Goal: Obtain resource: Download file/media

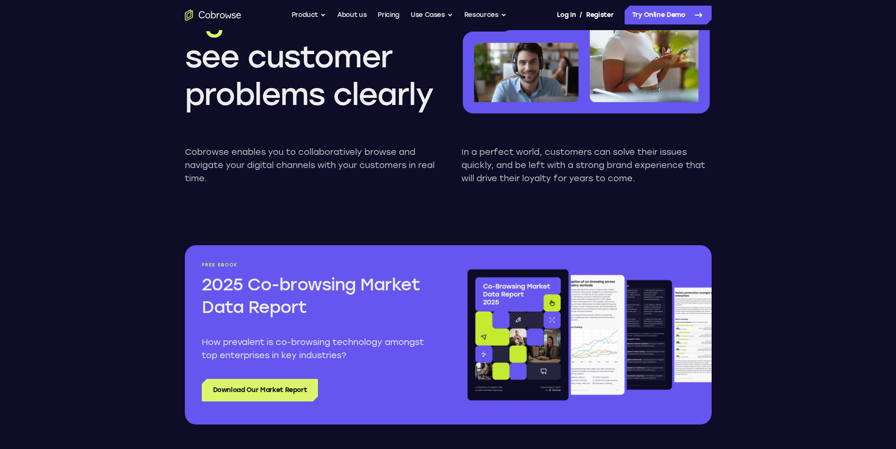
scroll to position [988, 0]
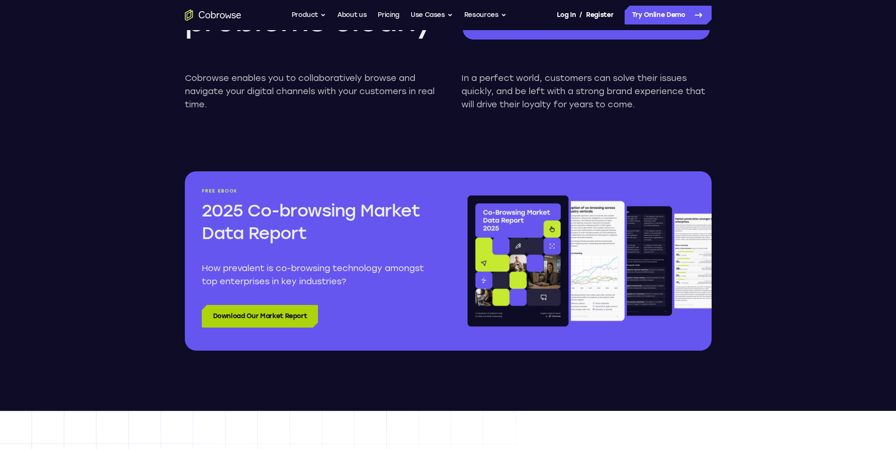
click at [303, 317] on link "Download Our Market Report" at bounding box center [260, 316] width 117 height 23
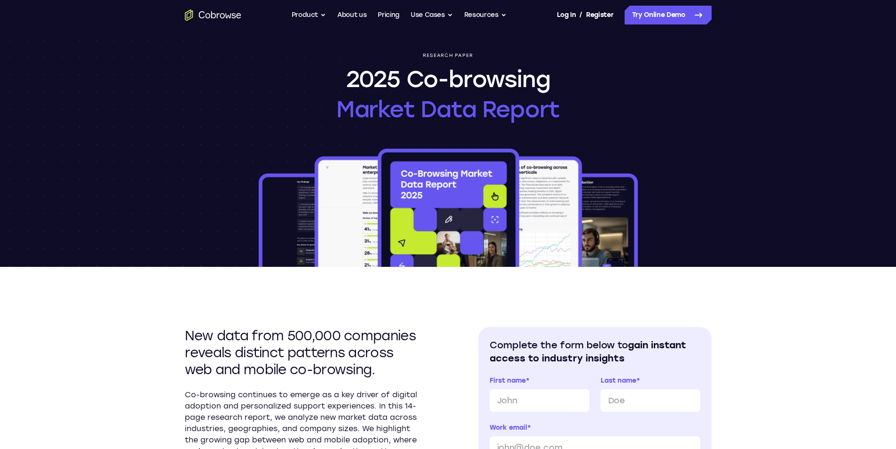
click at [289, 163] on img at bounding box center [448, 207] width 383 height 120
click at [227, 108] on div "Research paper 2025 Co-browsing Market Data Report" at bounding box center [448, 148] width 602 height 237
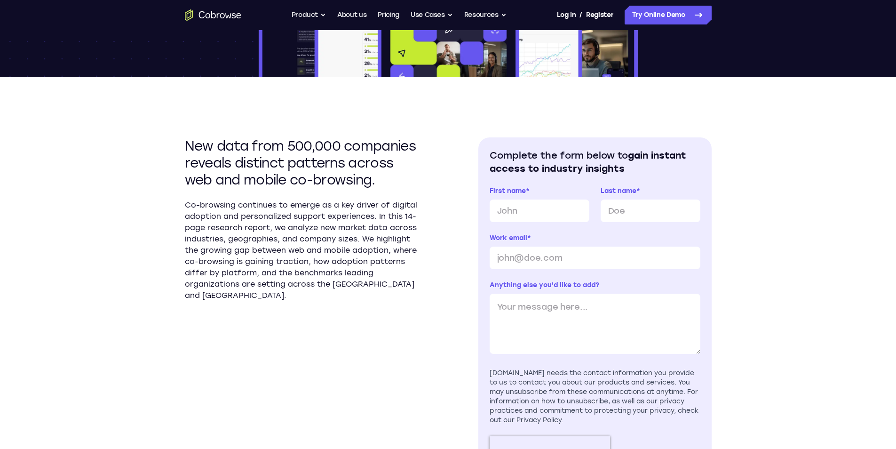
scroll to position [235, 0]
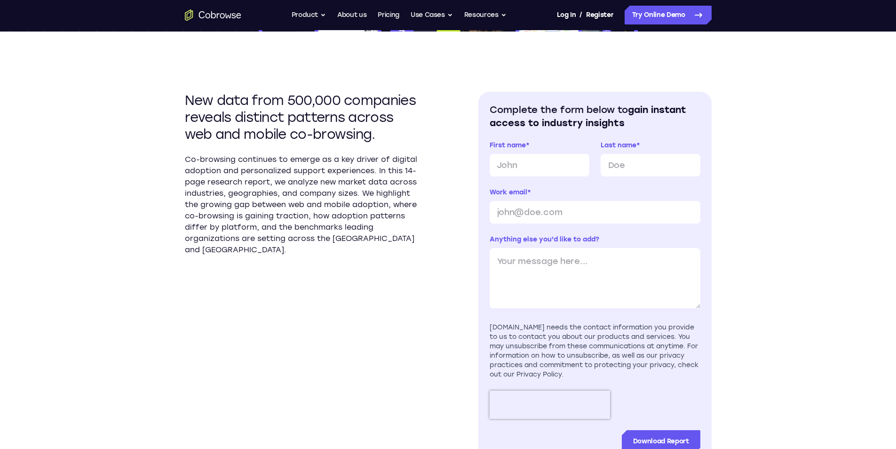
click at [594, 92] on section "Complete the form below to gain instant access to industry insights First name …" at bounding box center [594, 278] width 233 height 372
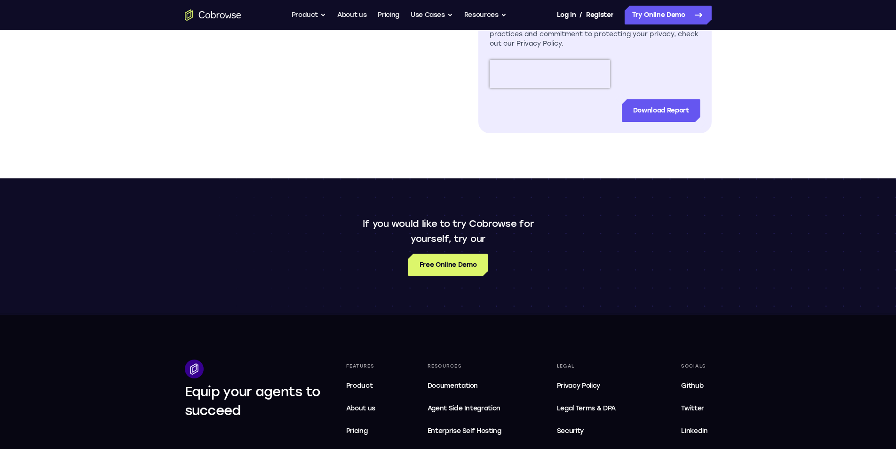
scroll to position [658, 0]
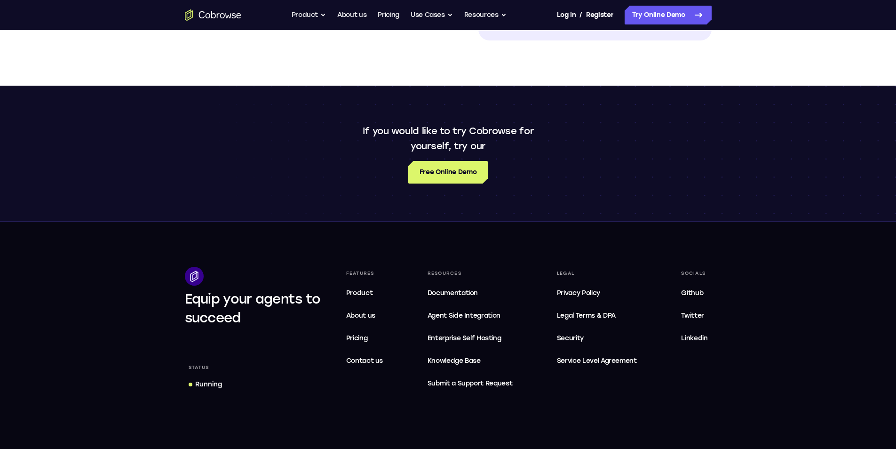
click at [569, 161] on div "If you would like to try Cobrowse for yourself, try our Free Online Demo" at bounding box center [448, 153] width 602 height 60
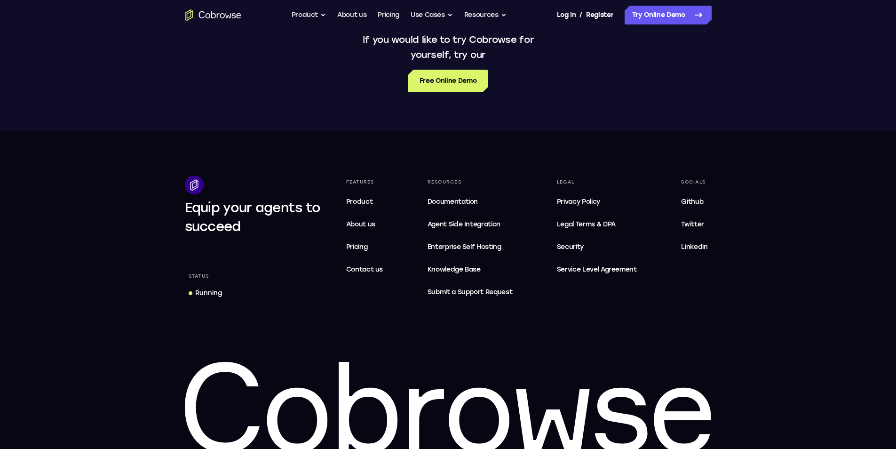
scroll to position [800, 0]
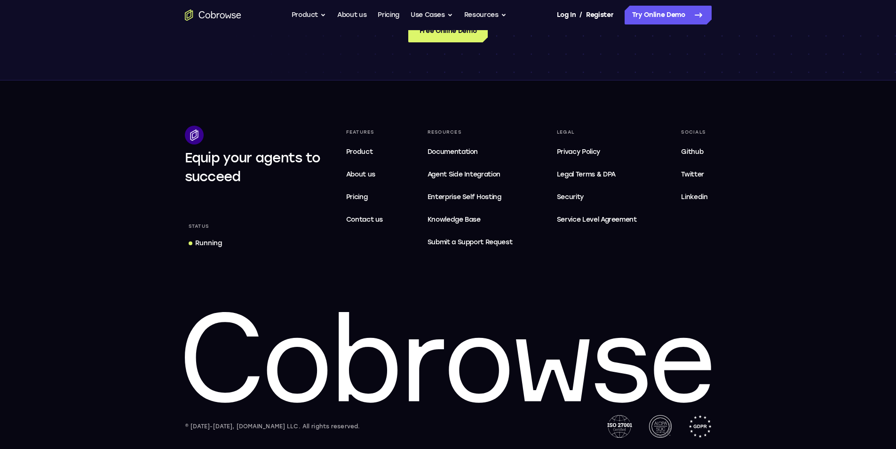
click at [548, 126] on div "Features Product About us Pricing Contact us Resources Documentation Agent Inte…" at bounding box center [526, 189] width 369 height 126
click at [542, 178] on div "Features Product About us Pricing Contact us Resources Documentation Agent Inte…" at bounding box center [526, 189] width 369 height 126
click at [625, 220] on span "Service Level Agreement" at bounding box center [597, 219] width 80 height 11
